Goal: Navigation & Orientation: Find specific page/section

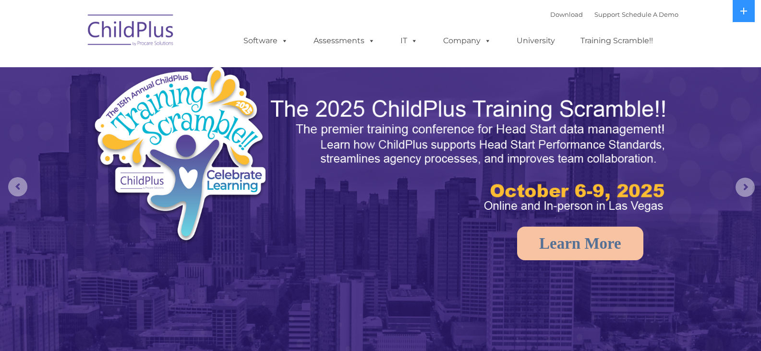
select select "MEDIUM"
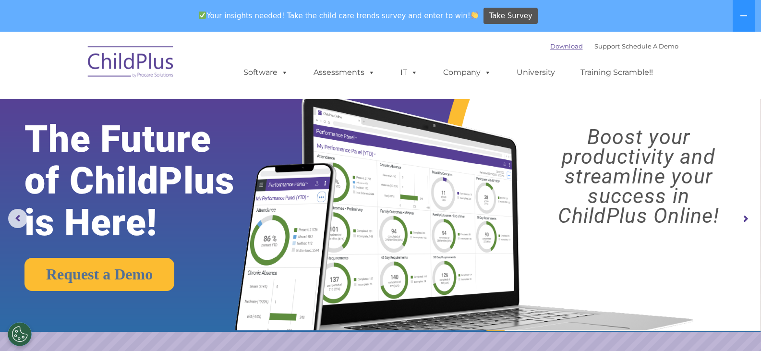
click at [556, 45] on link "Download" at bounding box center [566, 46] width 33 height 8
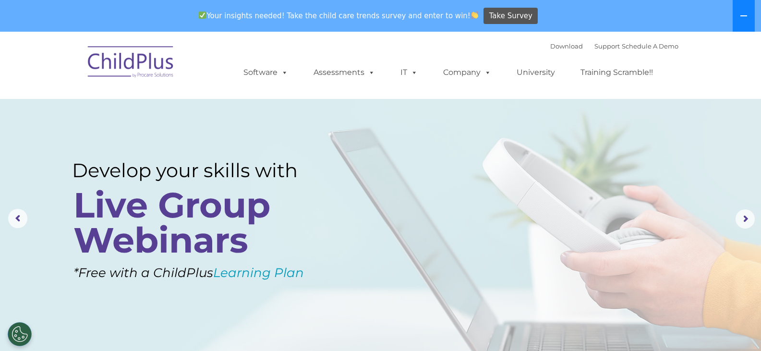
click at [745, 16] on icon at bounding box center [743, 15] width 7 height 1
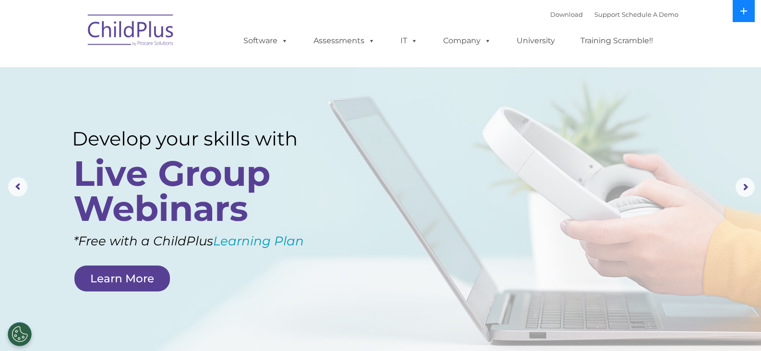
click at [745, 14] on icon at bounding box center [744, 11] width 8 height 8
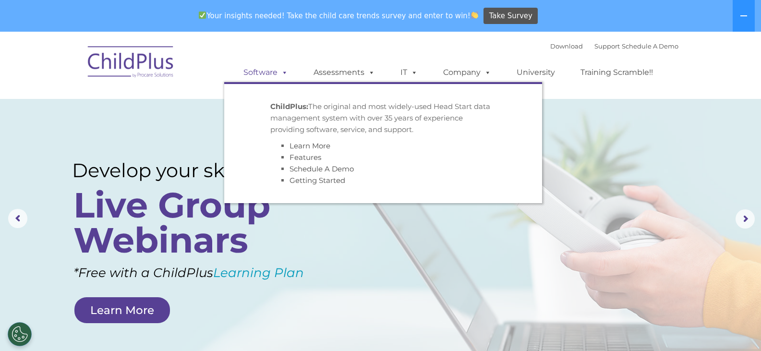
click at [286, 74] on span at bounding box center [282, 72] width 11 height 9
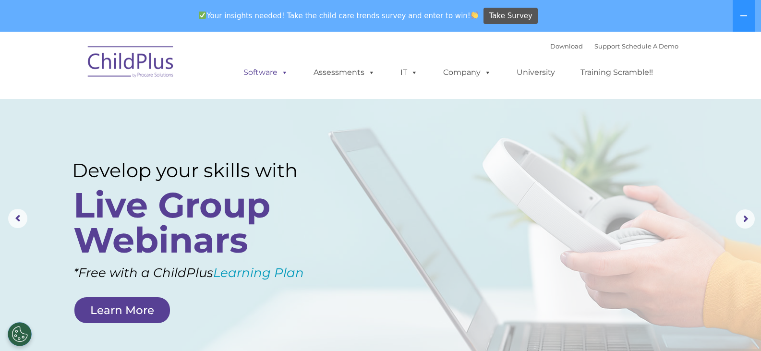
click at [287, 74] on span at bounding box center [282, 72] width 11 height 9
click at [167, 92] on nav "Download Support | Schedule A Demo  MENU MENU Software ChildPlus: The original…" at bounding box center [380, 65] width 761 height 67
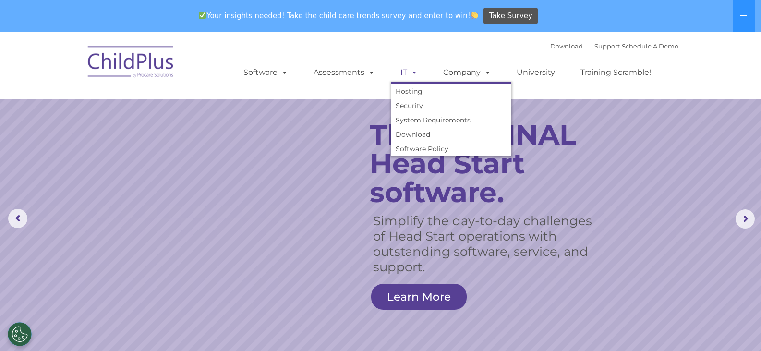
click at [413, 73] on span at bounding box center [412, 72] width 11 height 9
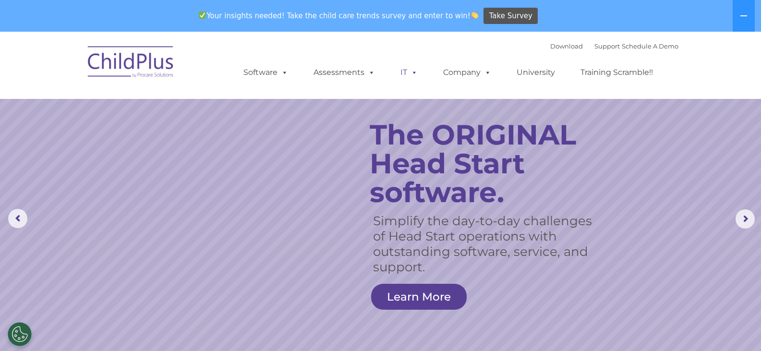
click at [413, 73] on span at bounding box center [412, 72] width 11 height 9
click at [745, 216] on rs-arrow at bounding box center [744, 218] width 19 height 19
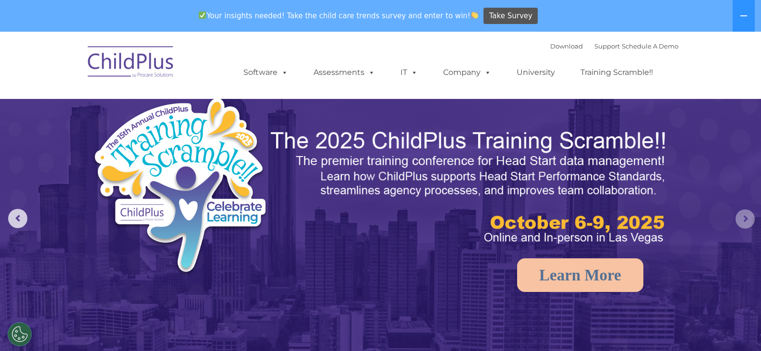
click at [746, 218] on rs-arrow at bounding box center [744, 218] width 19 height 19
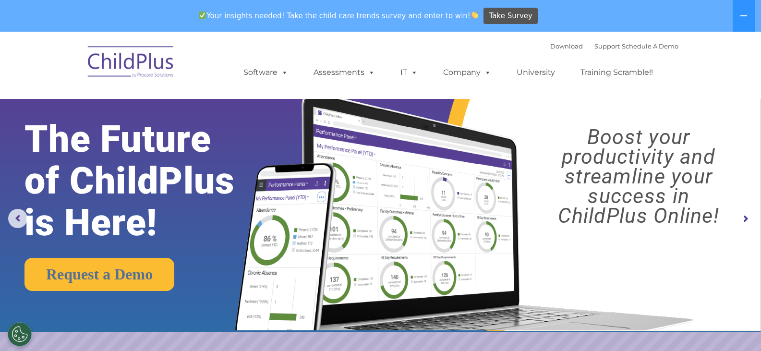
click at [746, 218] on rs-arrow at bounding box center [744, 218] width 19 height 19
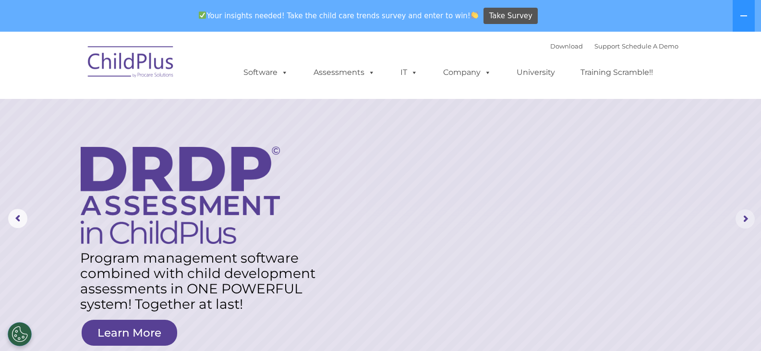
click at [745, 218] on rs-arrow at bounding box center [744, 218] width 19 height 19
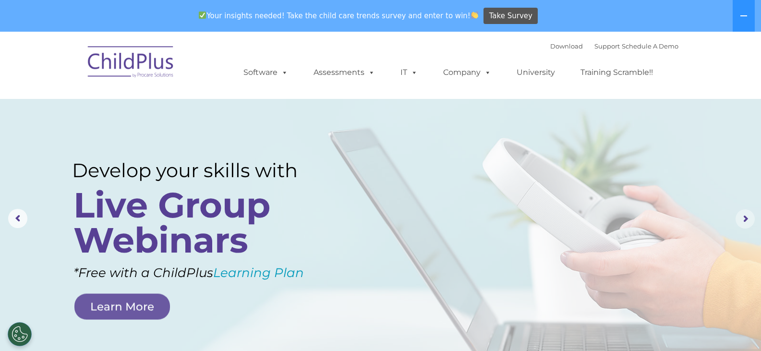
click at [745, 218] on rs-arrow at bounding box center [744, 218] width 19 height 19
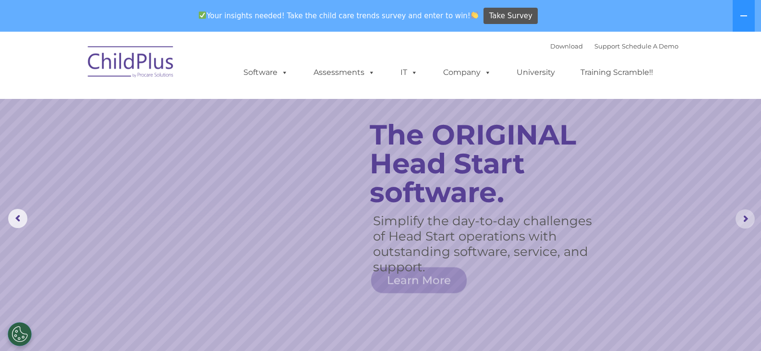
click at [745, 218] on rs-arrow at bounding box center [744, 218] width 19 height 19
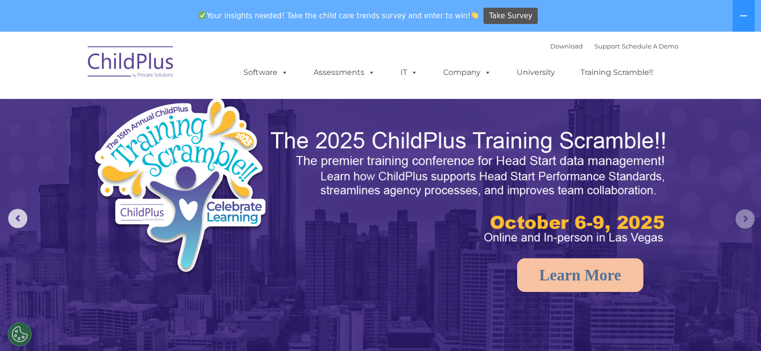
click at [745, 218] on rs-arrow at bounding box center [744, 218] width 19 height 19
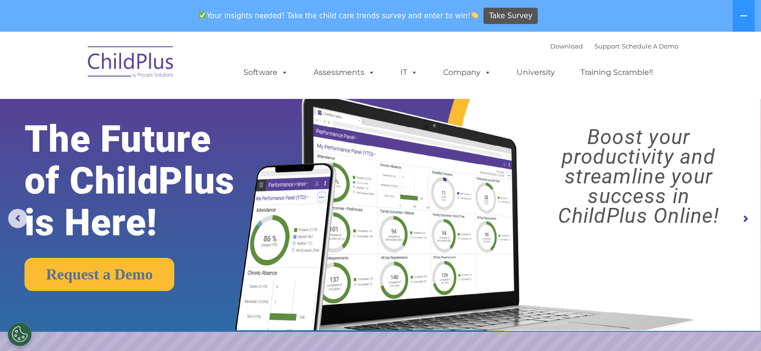
click at [745, 218] on rs-arrow at bounding box center [744, 218] width 19 height 19
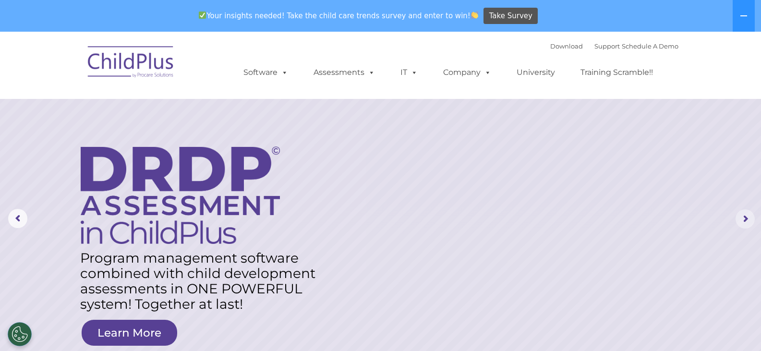
click at [745, 218] on rs-arrow at bounding box center [744, 218] width 19 height 19
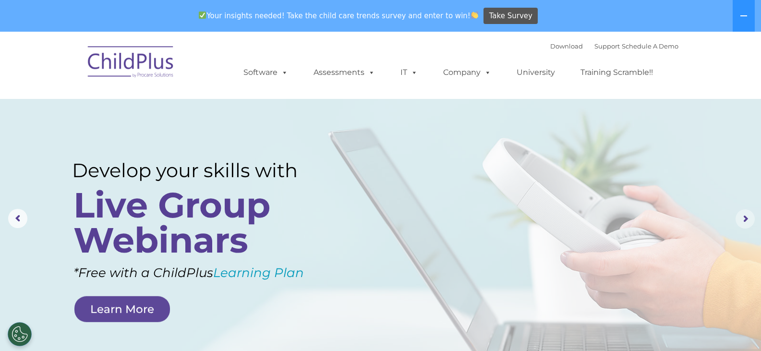
click at [745, 218] on rs-arrow at bounding box center [744, 218] width 19 height 19
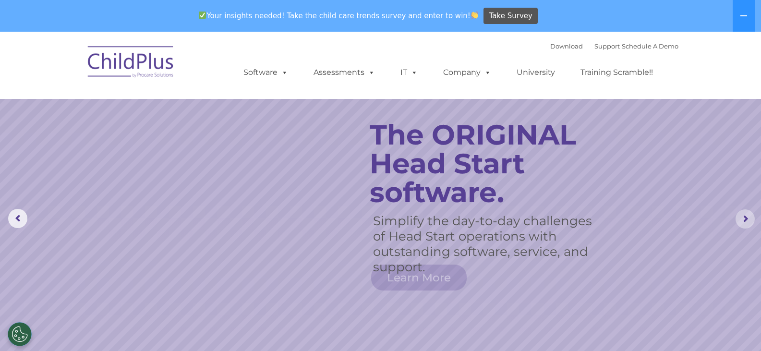
click at [745, 218] on rs-arrow at bounding box center [744, 218] width 19 height 19
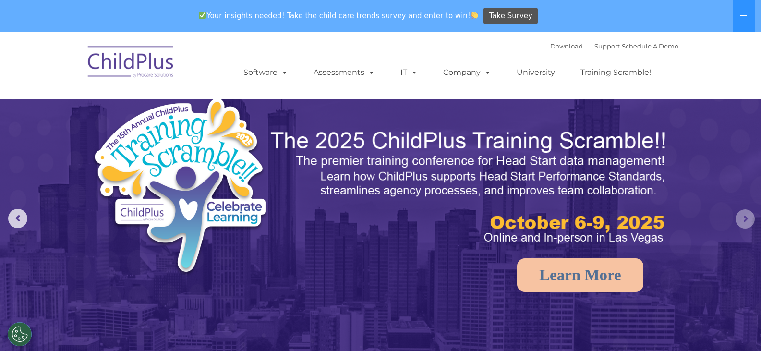
click at [746, 215] on rs-arrow at bounding box center [744, 218] width 19 height 19
